Goal: Information Seeking & Learning: Learn about a topic

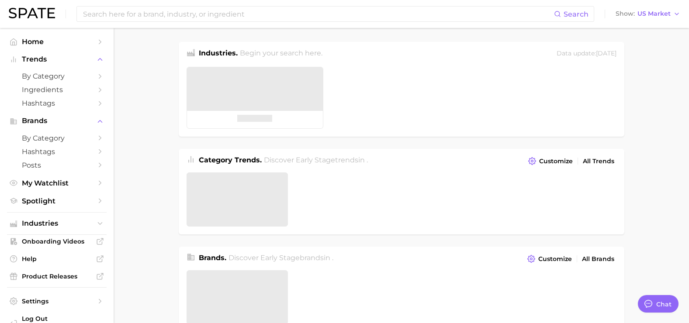
type textarea "x"
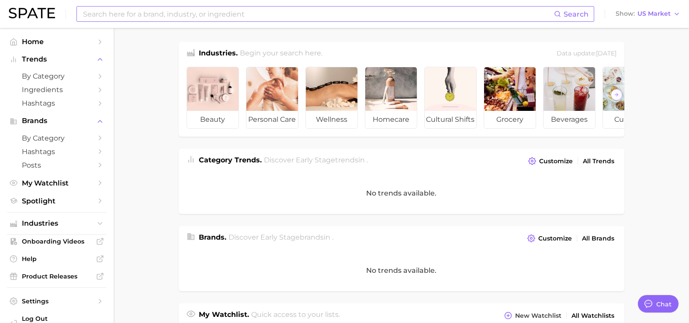
click at [243, 17] on input at bounding box center [318, 14] width 472 height 15
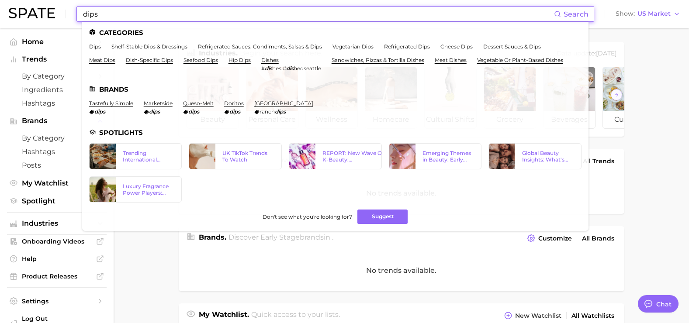
click at [82, 14] on input "dips" at bounding box center [318, 14] width 472 height 15
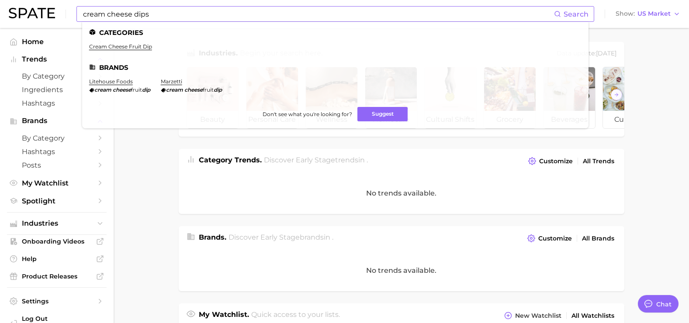
click at [580, 11] on span "Search" at bounding box center [575, 14] width 25 height 8
click at [561, 13] on icon at bounding box center [557, 13] width 7 height 7
click at [557, 14] on icon at bounding box center [557, 13] width 7 height 7
click at [180, 14] on input "cream cheese dips" at bounding box center [318, 14] width 472 height 15
click at [566, 17] on span "Search" at bounding box center [575, 14] width 25 height 8
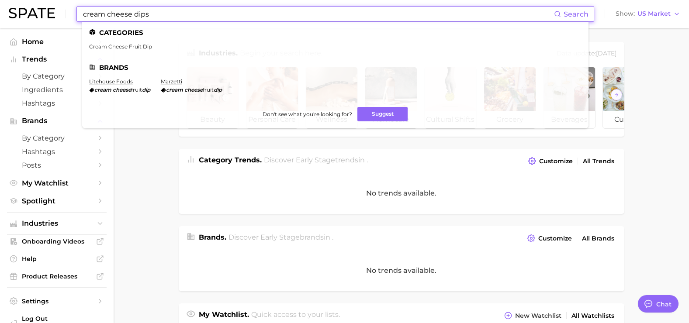
click at [569, 12] on span "Search" at bounding box center [575, 14] width 25 height 8
drag, startPoint x: 187, startPoint y: 12, endPoint x: -2, endPoint y: 6, distance: 188.8
click at [0, 6] on html "cream cheese dips Search Categories cream cheese fruit dip Brands litehouse foo…" at bounding box center [344, 161] width 689 height 323
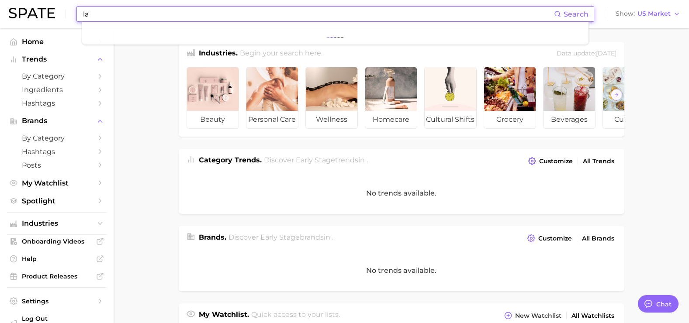
type input "l"
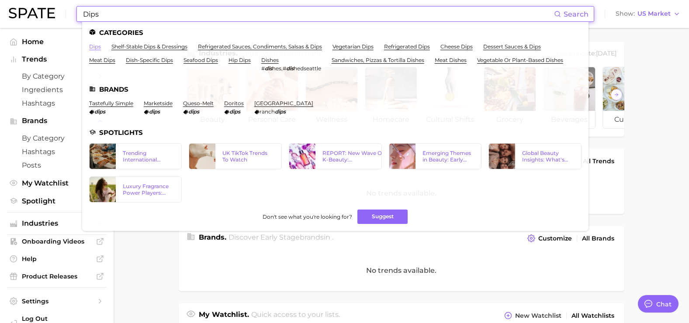
type input "Dips"
click at [96, 48] on link "dips" at bounding box center [95, 46] width 12 height 7
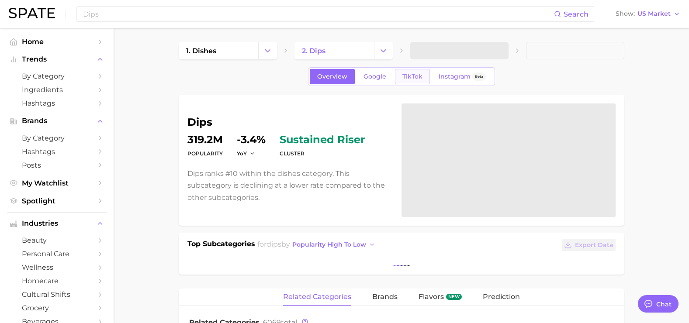
type textarea "x"
click at [411, 76] on span "TikTok" at bounding box center [412, 76] width 20 height 7
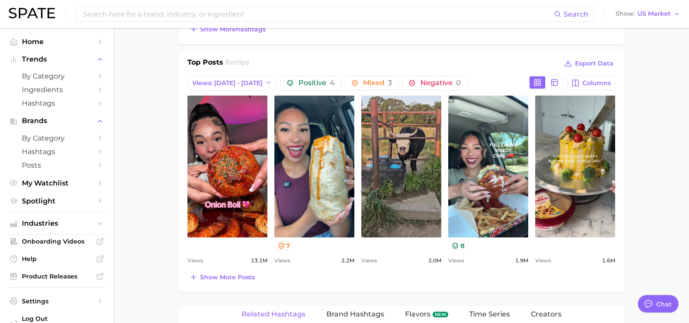
scroll to position [218, 0]
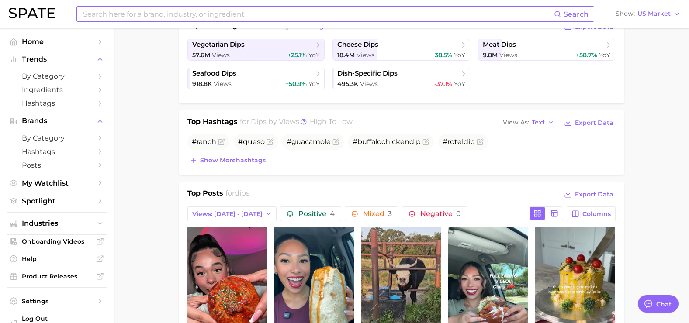
click at [129, 17] on input at bounding box center [318, 14] width 472 height 15
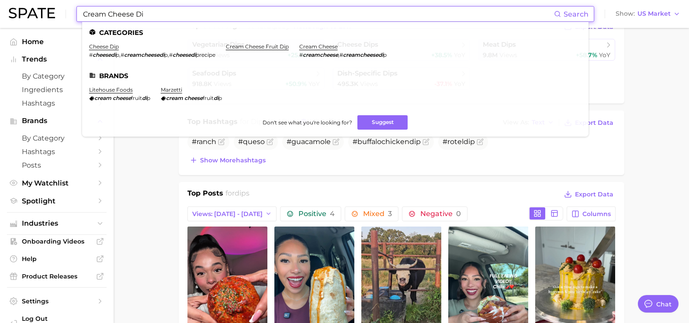
type input "Cream Cheese Di"
click at [370, 54] on em "creamcheesedi" at bounding box center [363, 55] width 40 height 7
click at [329, 45] on link "cream cheese" at bounding box center [318, 46] width 38 height 7
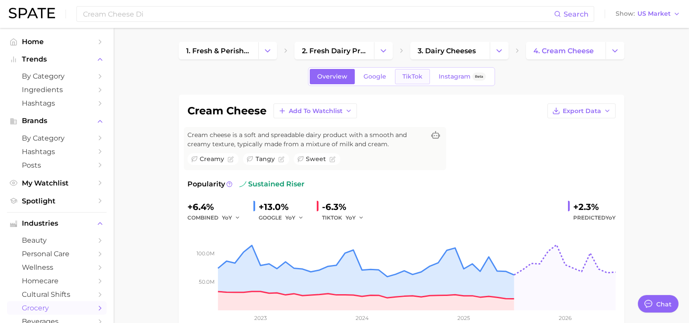
click at [412, 76] on span "TikTok" at bounding box center [412, 76] width 20 height 7
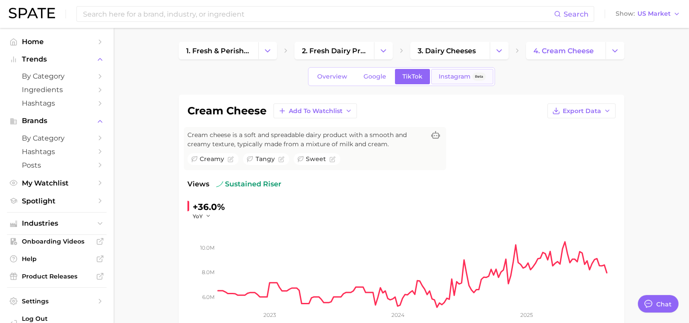
click at [455, 80] on span "Instagram" at bounding box center [455, 76] width 32 height 7
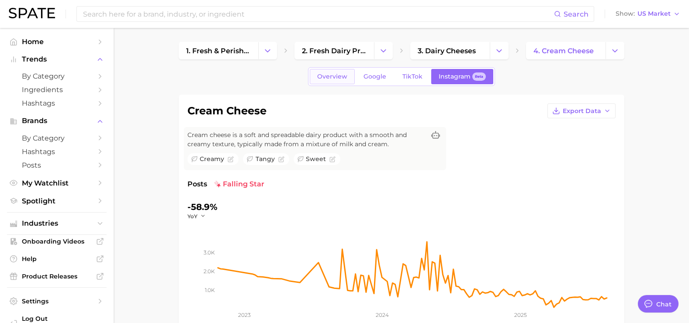
click at [330, 72] on link "Overview" at bounding box center [332, 76] width 45 height 15
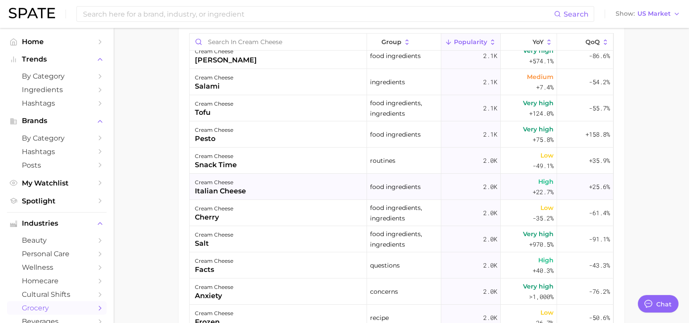
scroll to position [7557, 0]
